Goal: Transaction & Acquisition: Purchase product/service

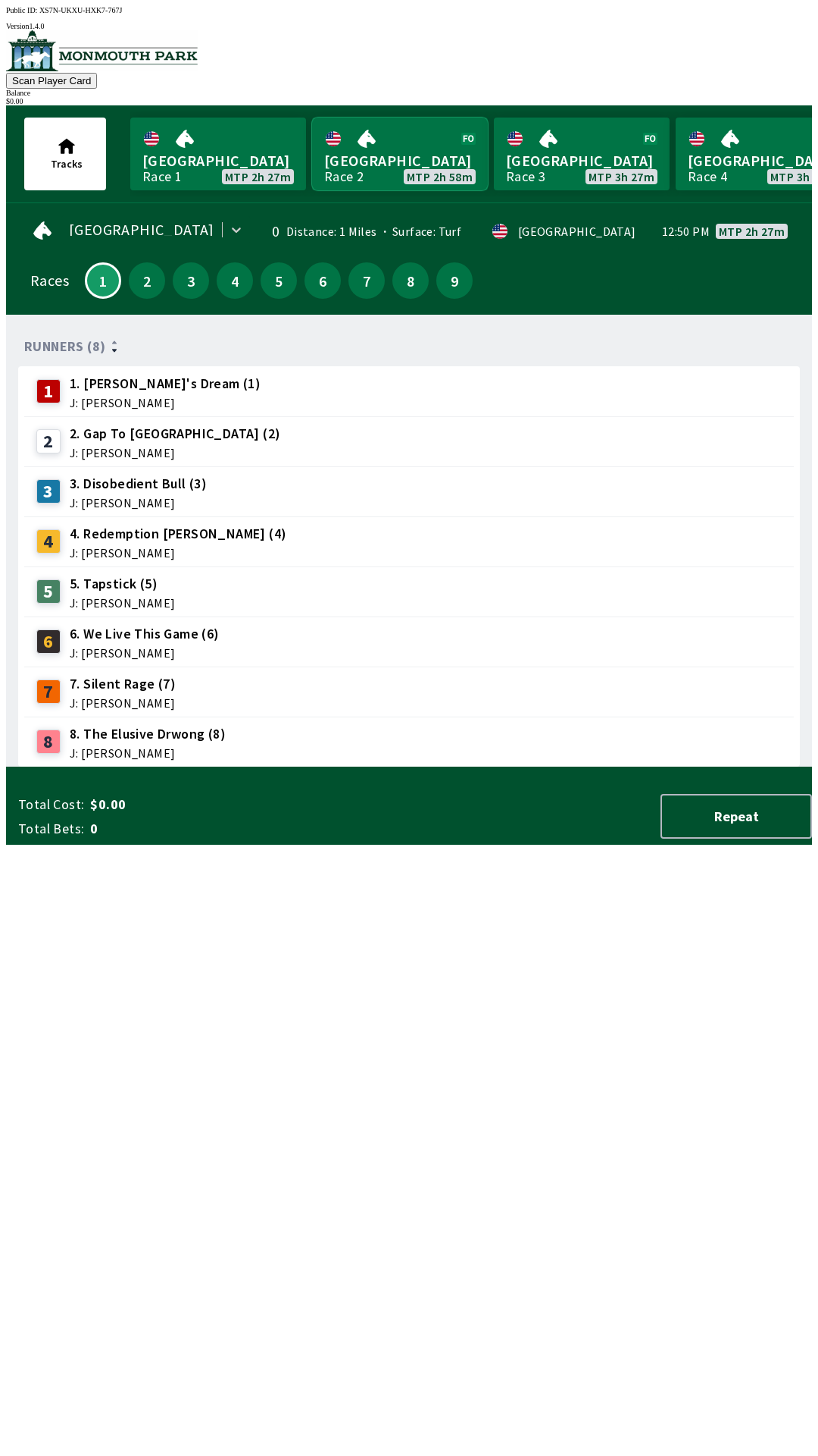
click at [402, 134] on link "Monmouth Park Race 2 MTP 2h 58m" at bounding box center [400, 154] width 176 height 73
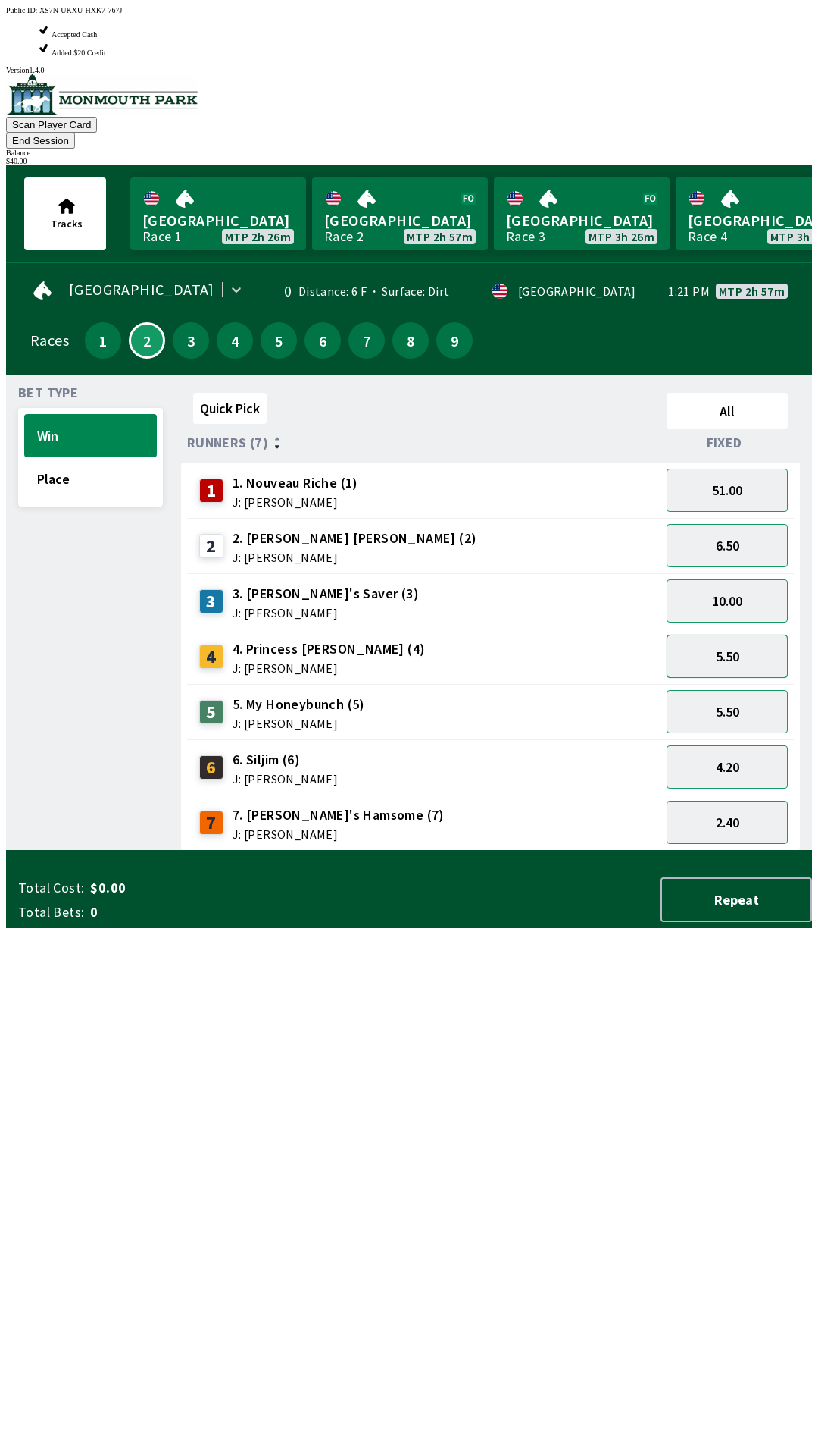
click at [756, 634] on button "5.50" at bounding box center [728, 655] width 122 height 43
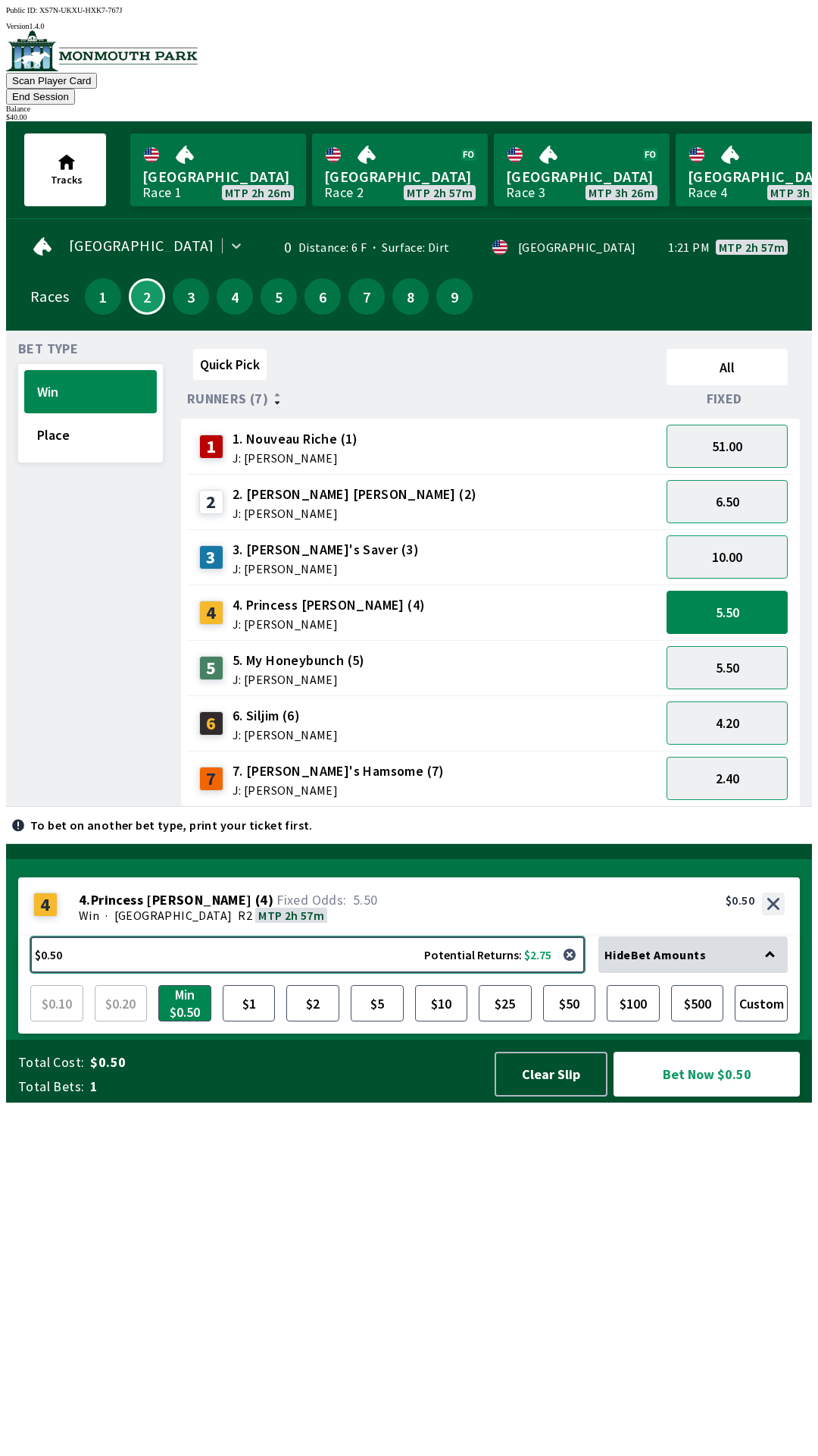
click at [502, 973] on button "$0.50 Potential Returns: $2.75" at bounding box center [307, 954] width 555 height 37
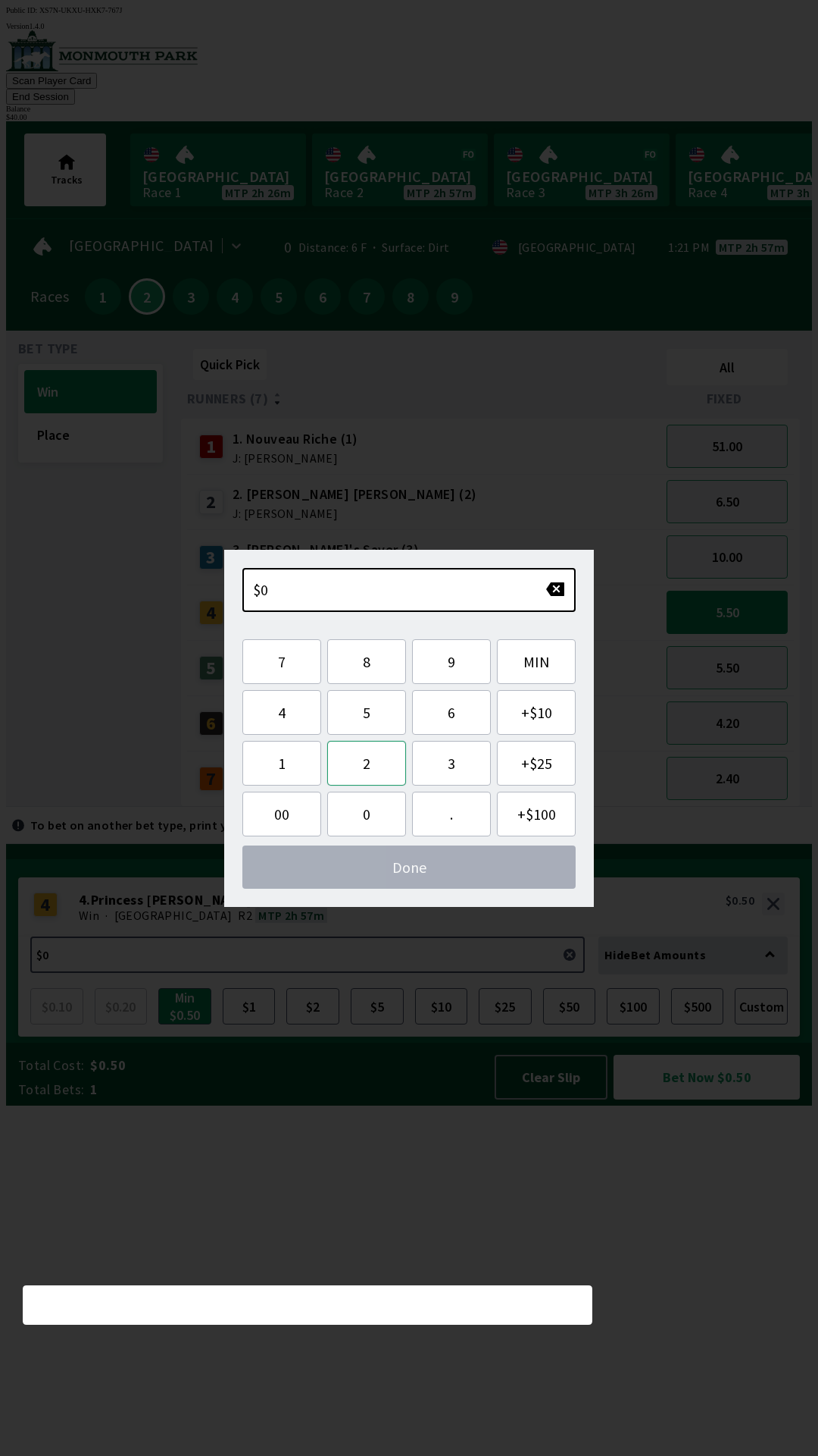
click at [384, 766] on button "2" at bounding box center [366, 762] width 79 height 45
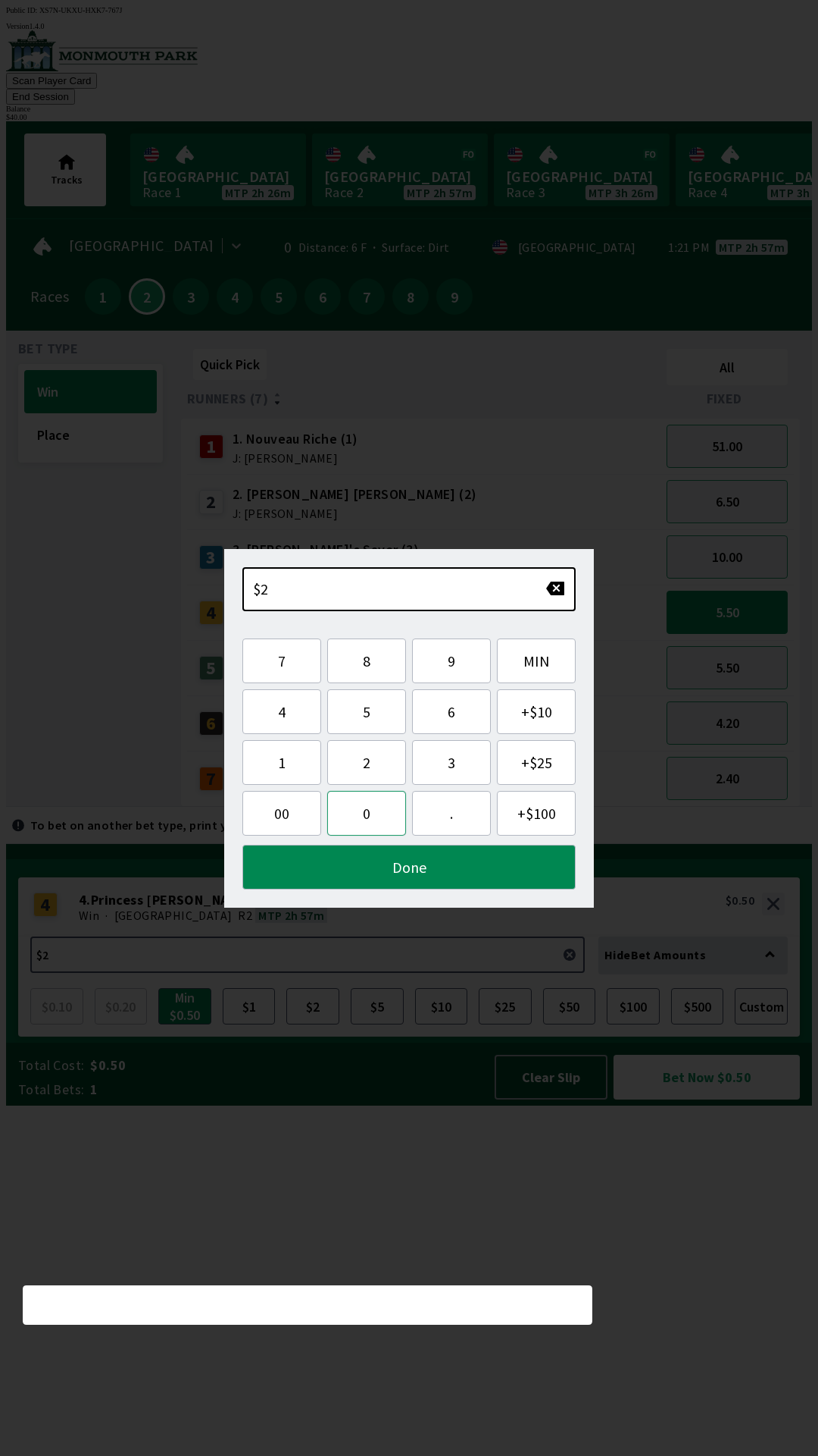
click at [370, 822] on button "0" at bounding box center [366, 813] width 79 height 45
click at [463, 863] on button "Done" at bounding box center [409, 866] width 333 height 45
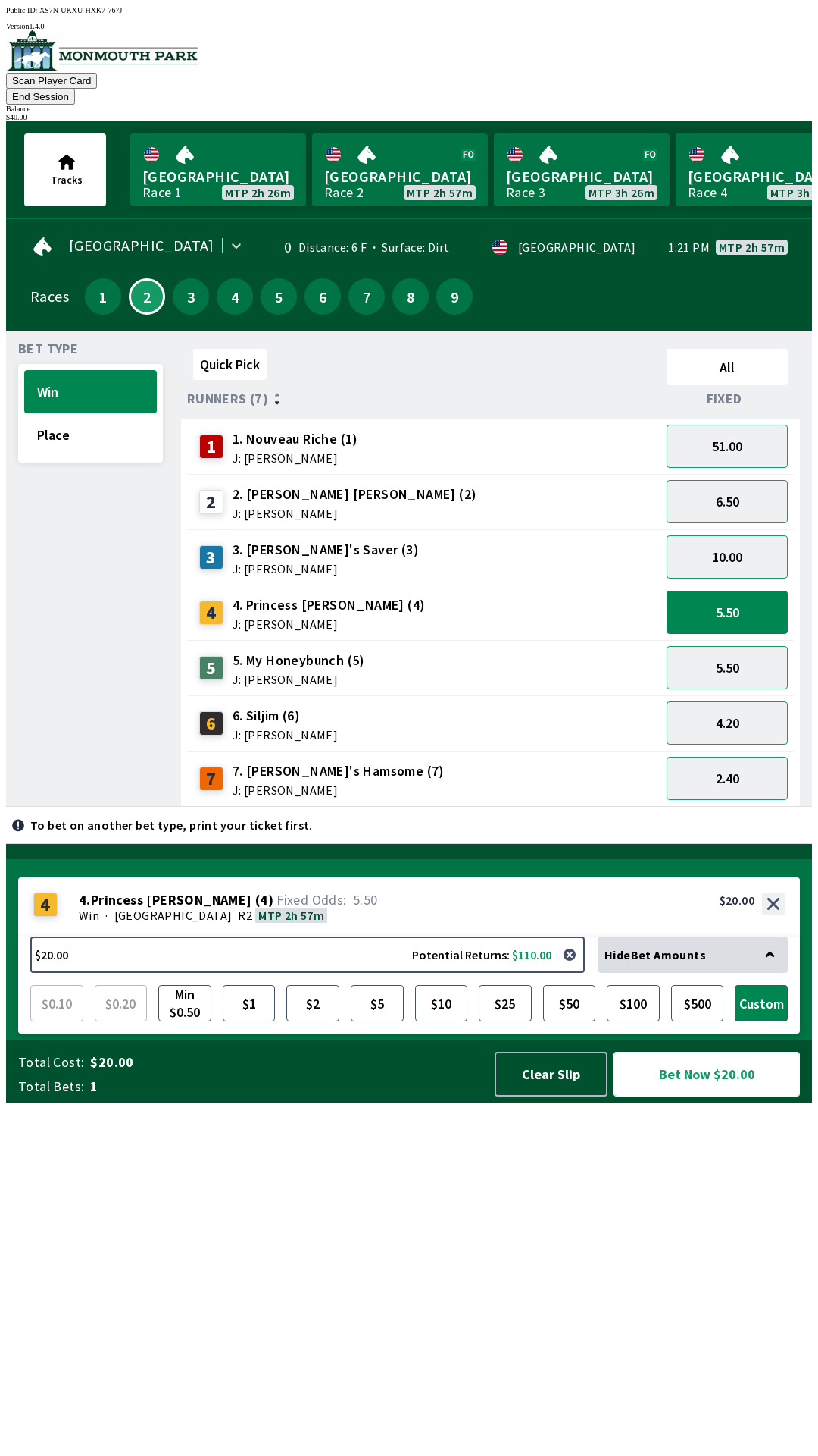
click at [709, 1097] on button "Bet Now $20.00" at bounding box center [707, 1073] width 186 height 45
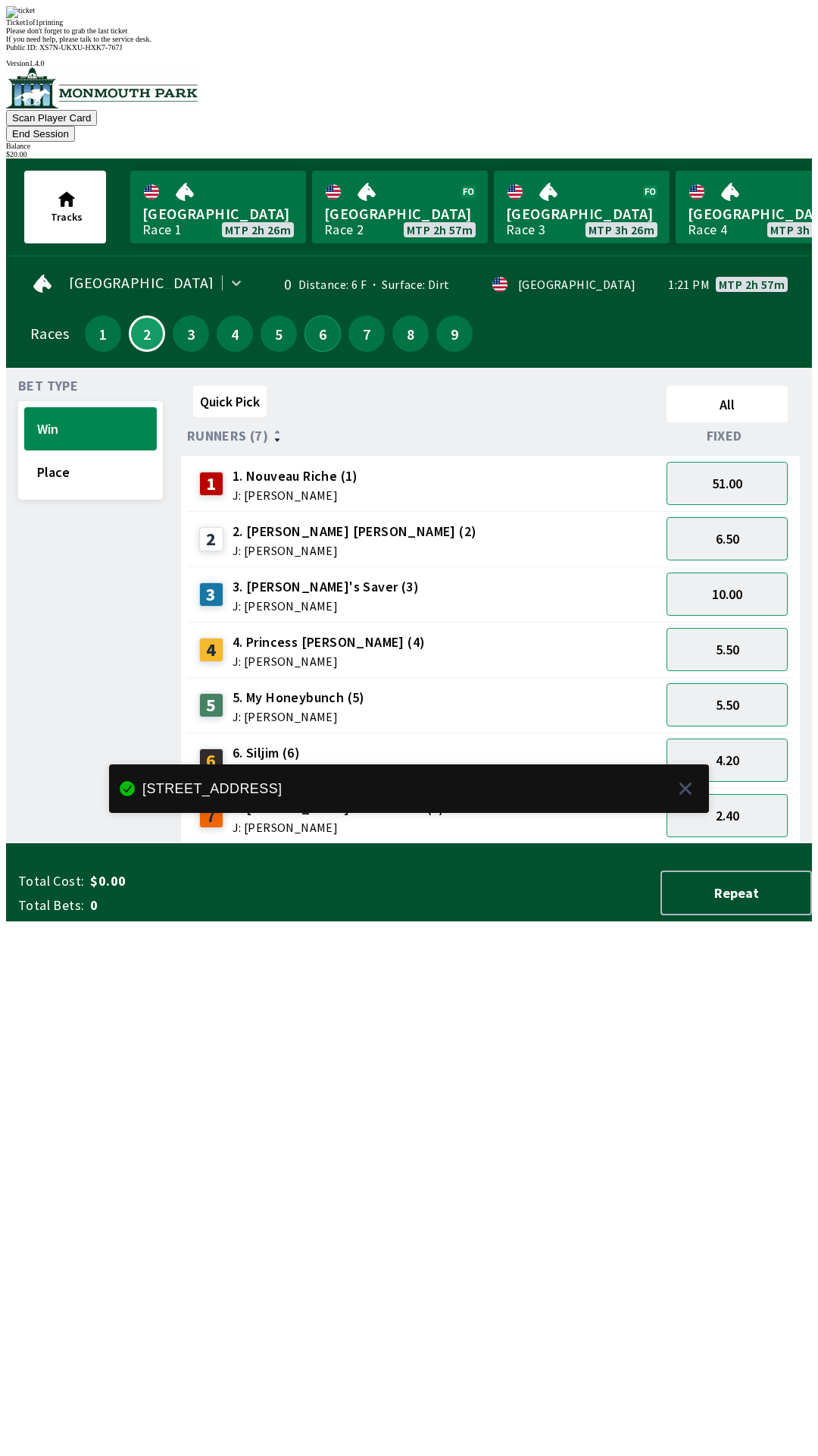
click at [328, 316] on button "6" at bounding box center [323, 333] width 36 height 37
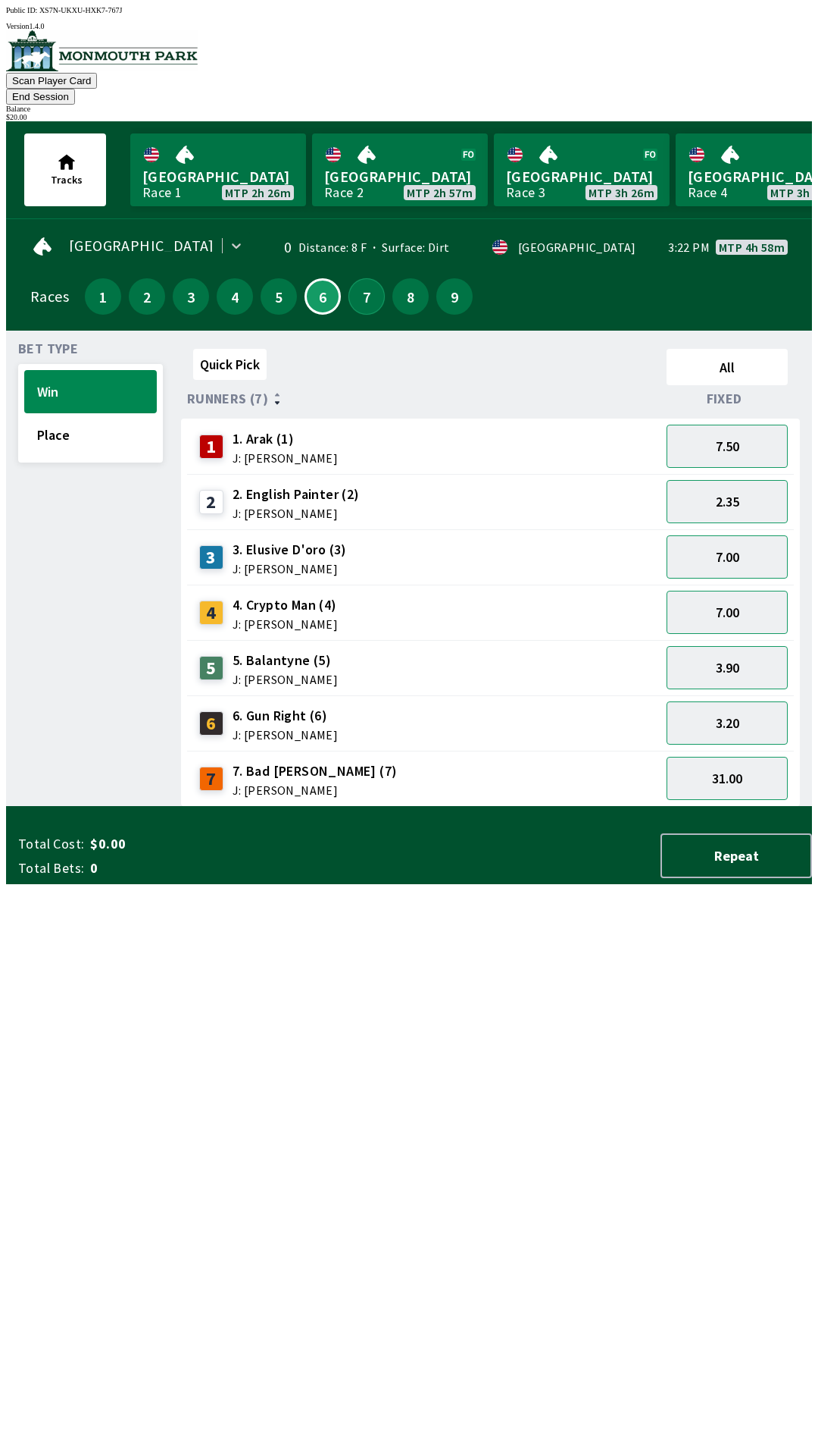
click at [369, 278] on button "7" at bounding box center [366, 296] width 36 height 37
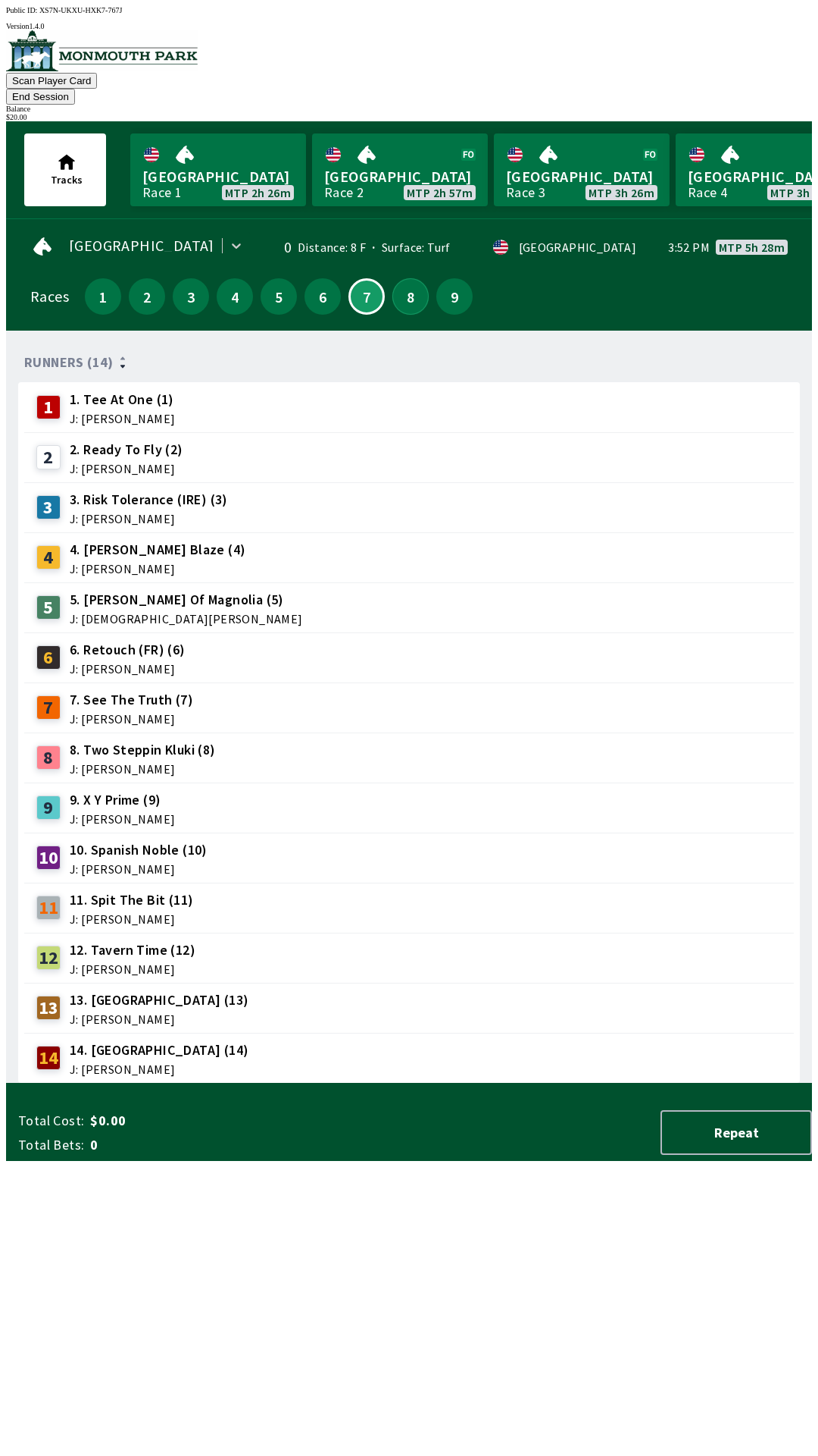
click at [416, 278] on button "8" at bounding box center [410, 296] width 36 height 37
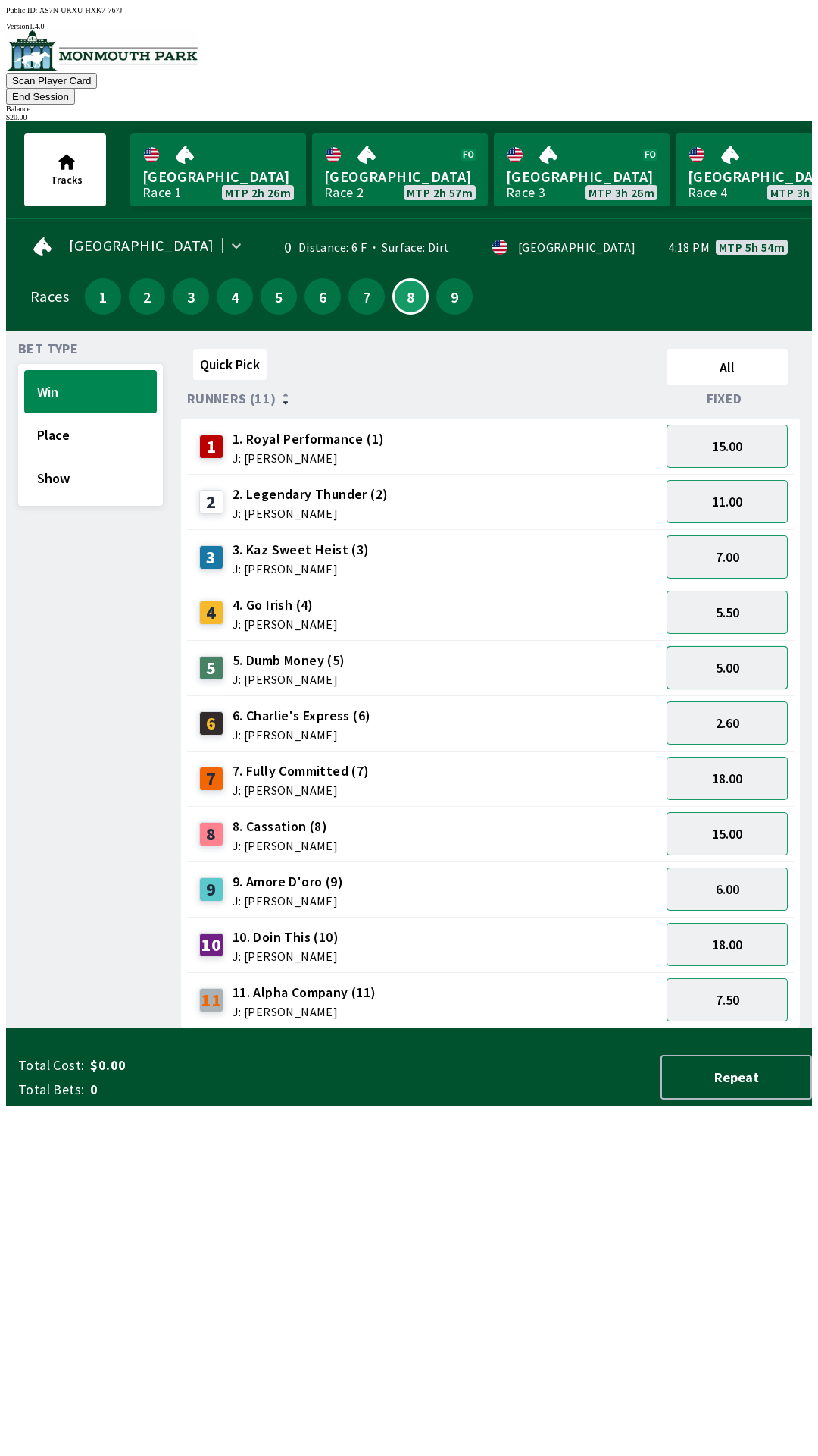
click at [730, 646] on button "5.00" at bounding box center [728, 667] width 122 height 43
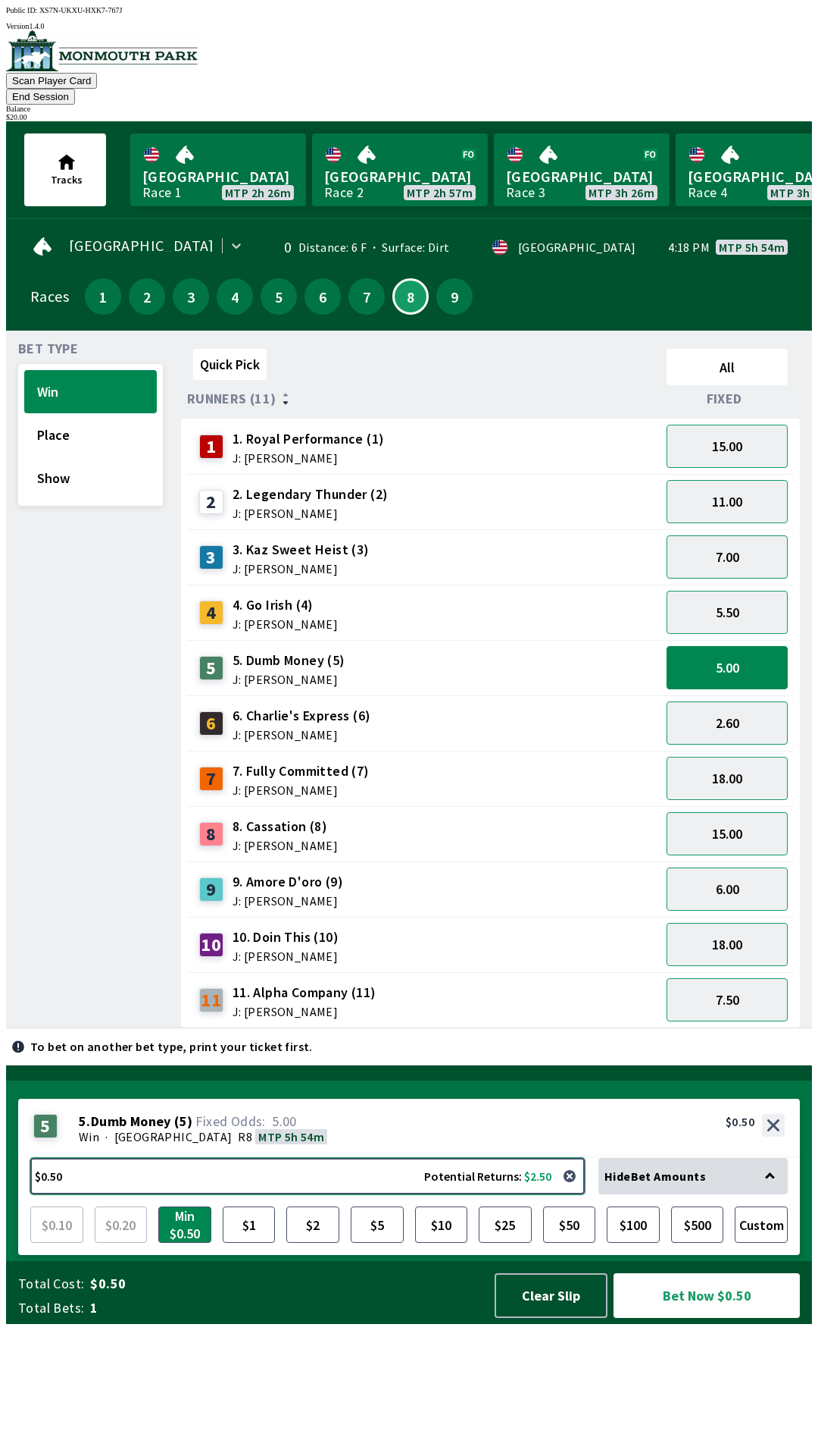
click at [499, 1194] on button "$0.50 Potential Returns: $2.50" at bounding box center [307, 1175] width 555 height 37
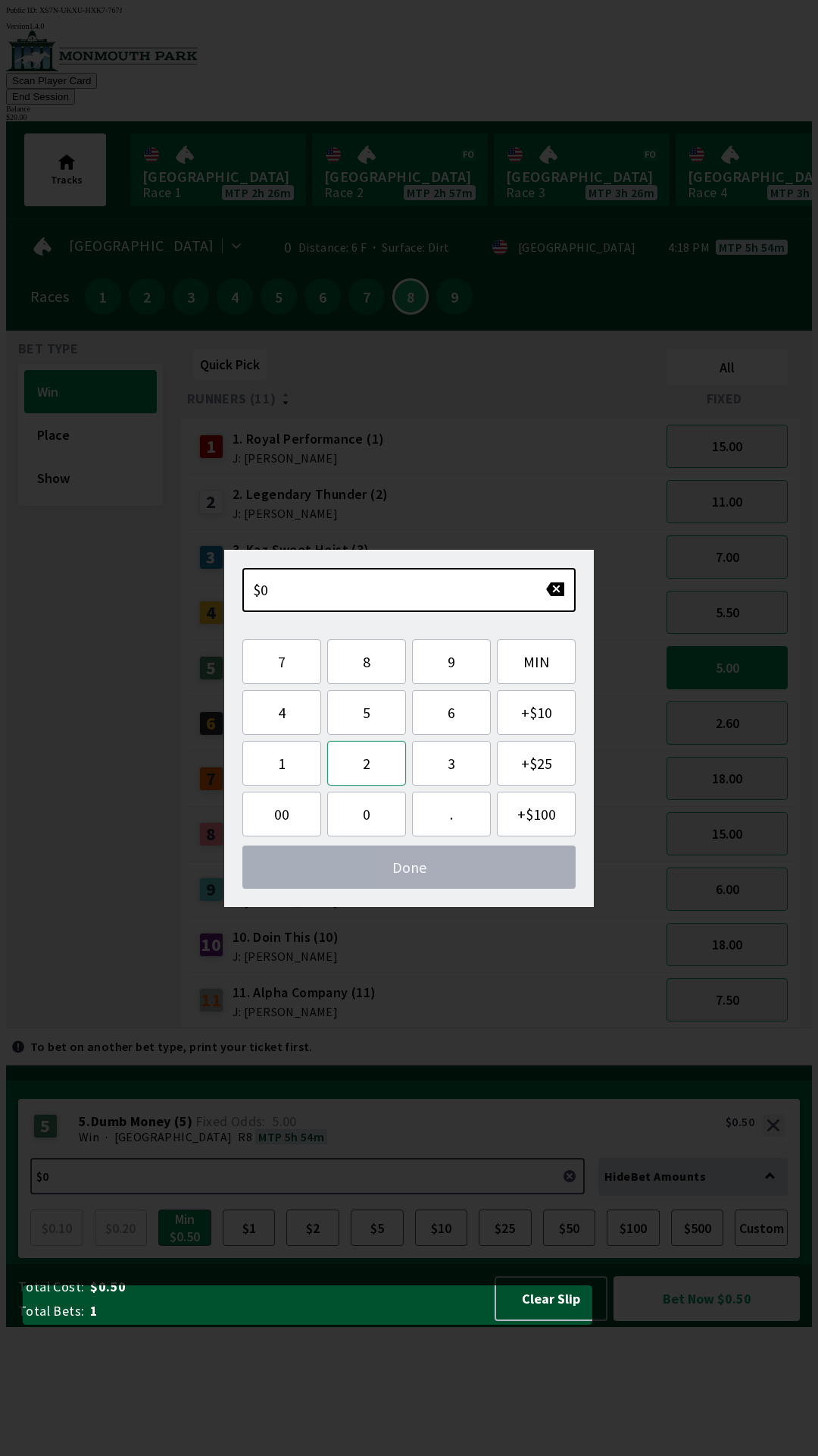
click at [382, 763] on button "2" at bounding box center [366, 762] width 79 height 45
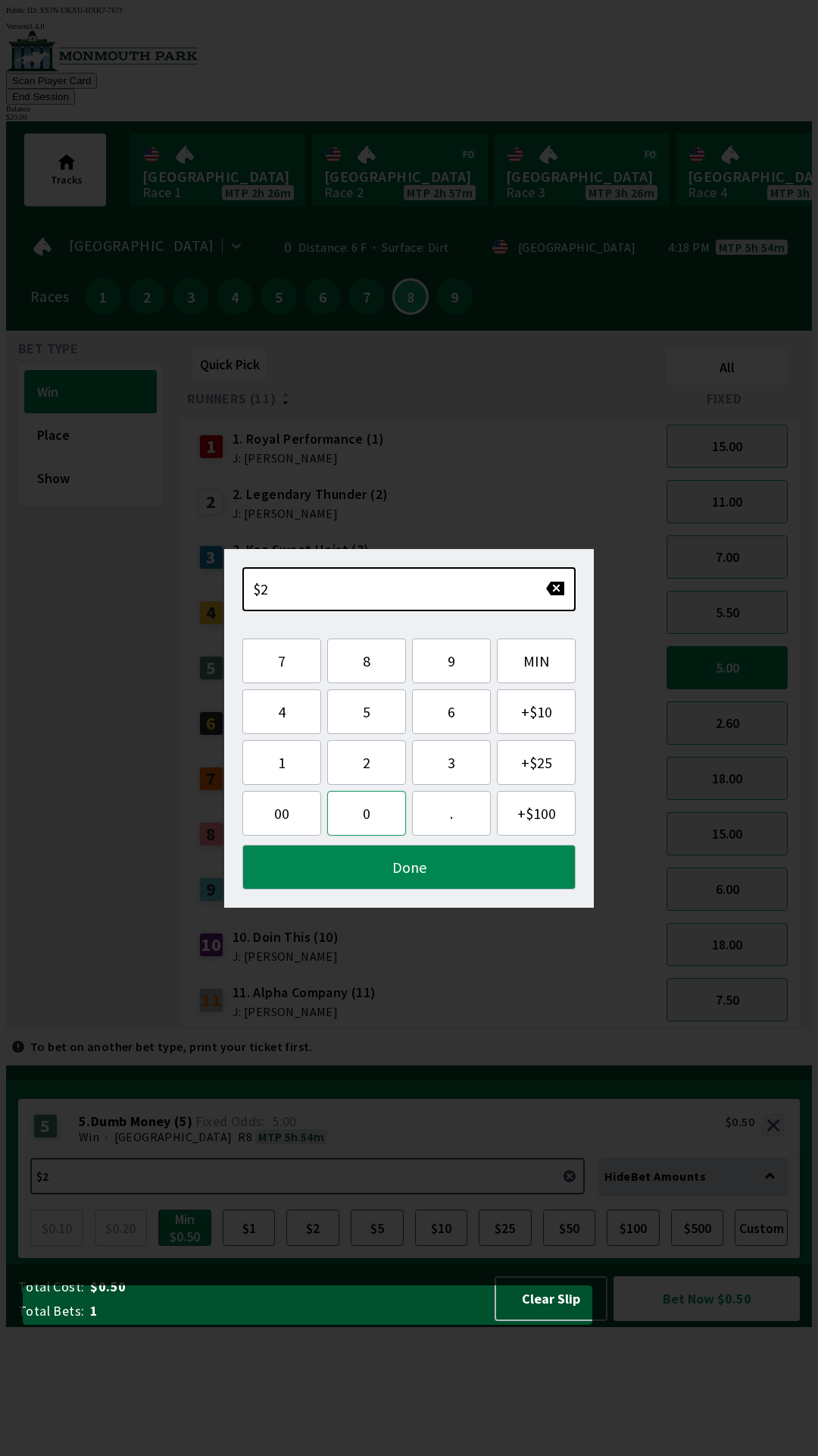
click at [371, 817] on button "0" at bounding box center [366, 813] width 79 height 45
click at [458, 866] on button "Done" at bounding box center [409, 866] width 333 height 45
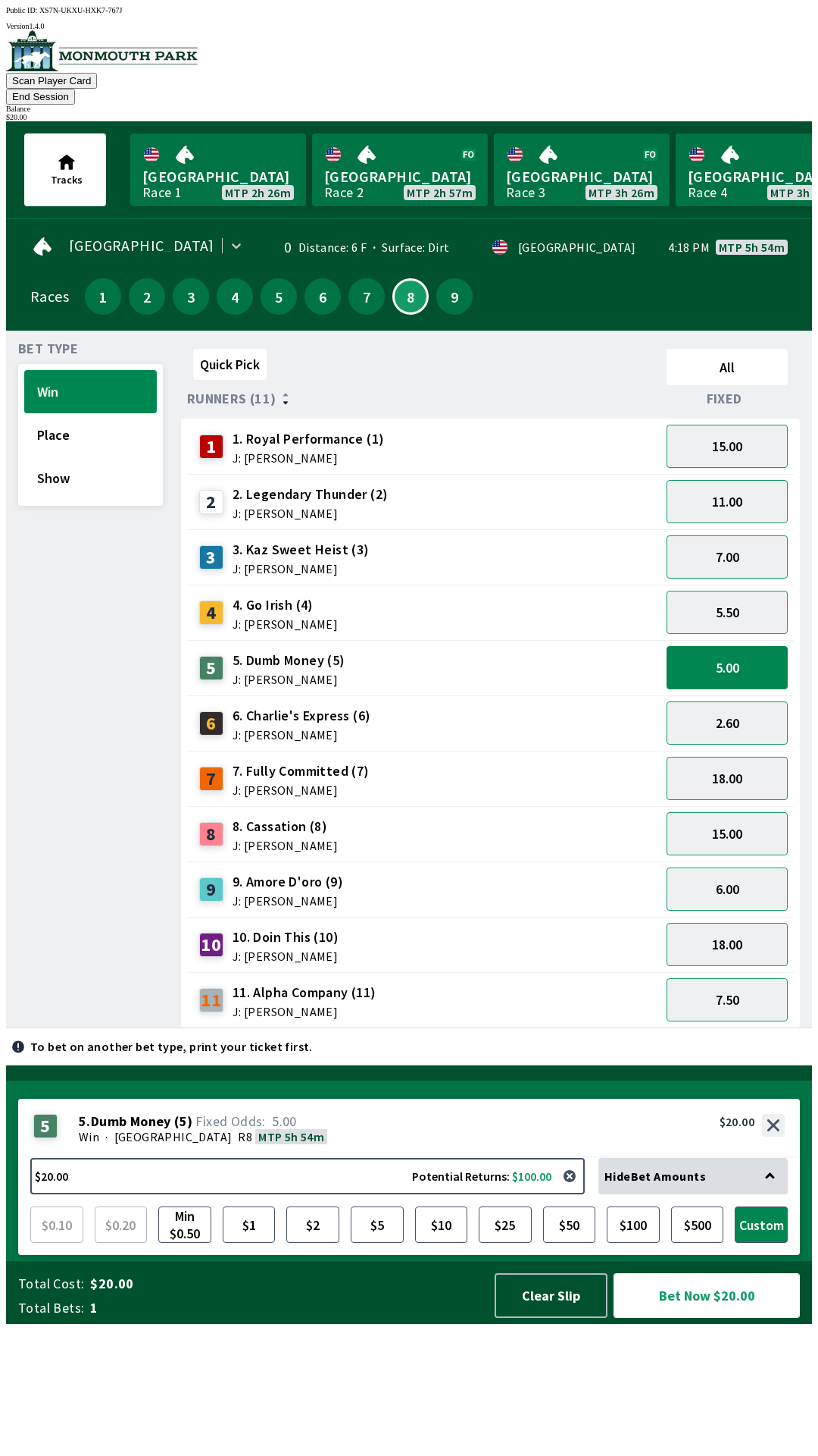
click at [720, 1317] on button "Bet Now $20.00" at bounding box center [707, 1295] width 186 height 45
